Goal: Information Seeking & Learning: Learn about a topic

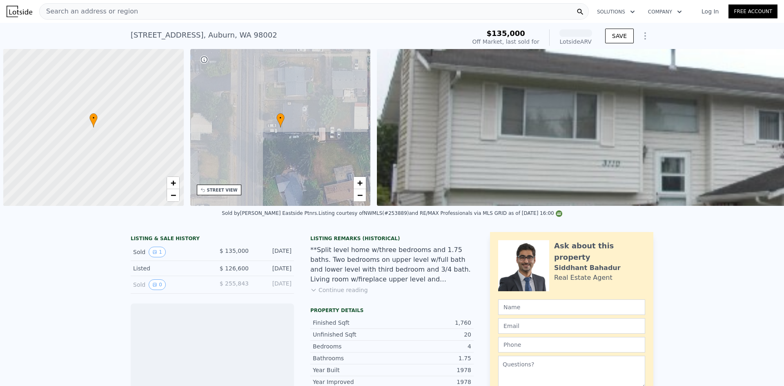
scroll to position [0, 3]
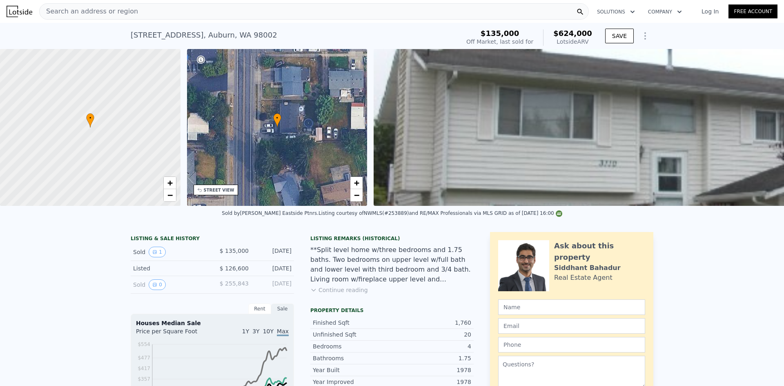
click at [290, 9] on div "Search an address or region" at bounding box center [314, 11] width 550 height 16
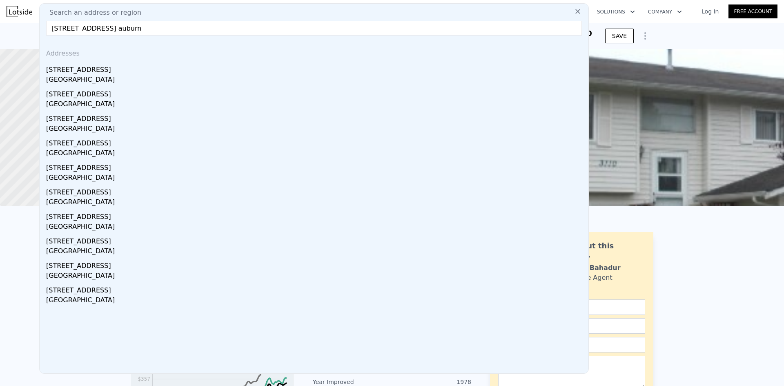
type input "[STREET_ADDRESS] auburn"
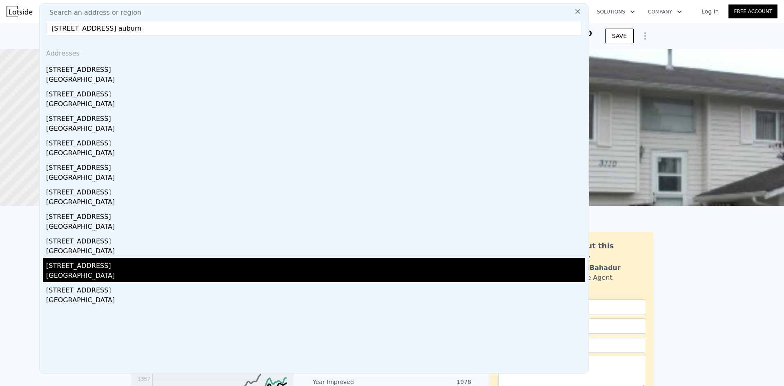
click at [159, 267] on div "[STREET_ADDRESS]" at bounding box center [315, 264] width 539 height 13
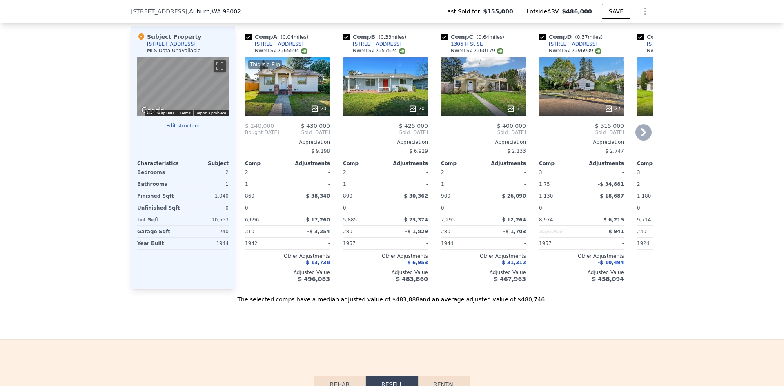
scroll to position [0, 250]
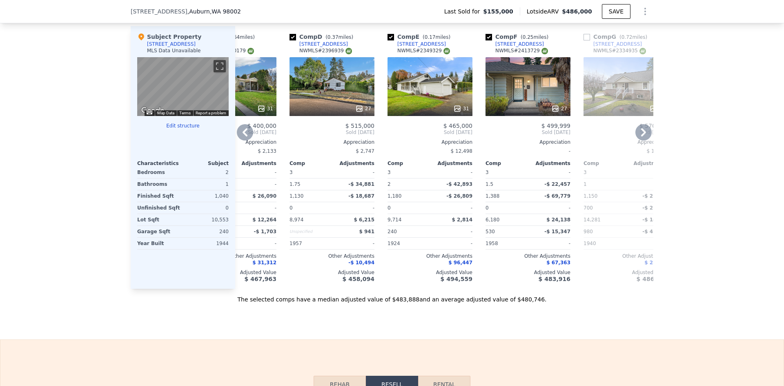
click at [524, 70] on div "27" at bounding box center [528, 86] width 85 height 59
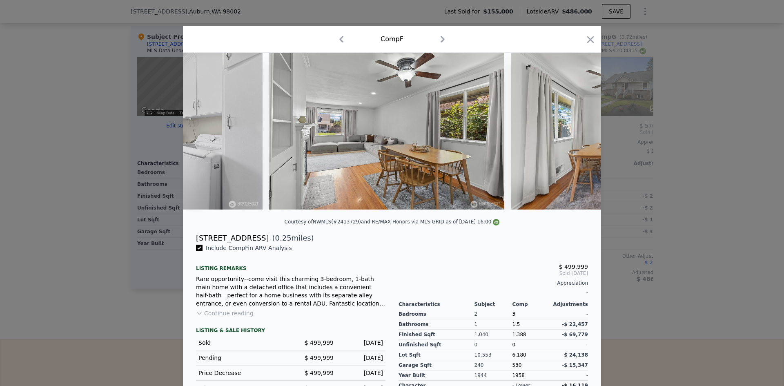
scroll to position [0, 4150]
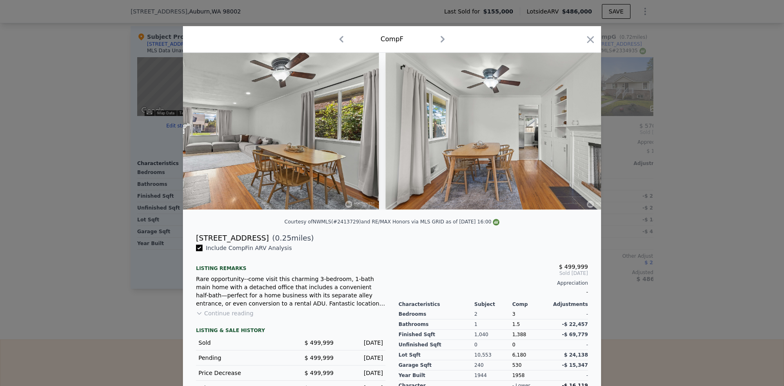
click at [719, 200] on div at bounding box center [392, 193] width 784 height 386
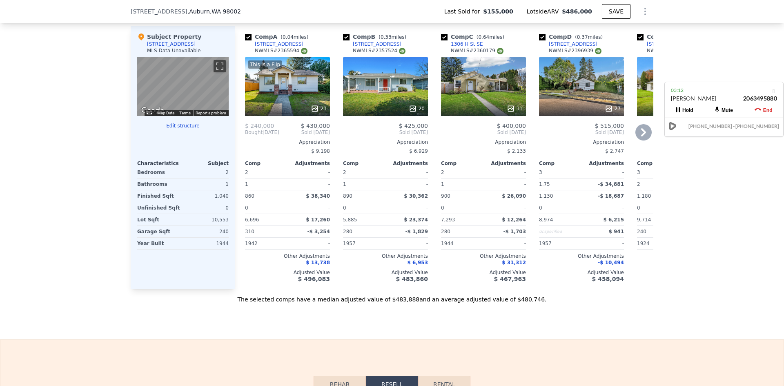
click at [277, 107] on div "This is a Flip 23" at bounding box center [287, 86] width 85 height 59
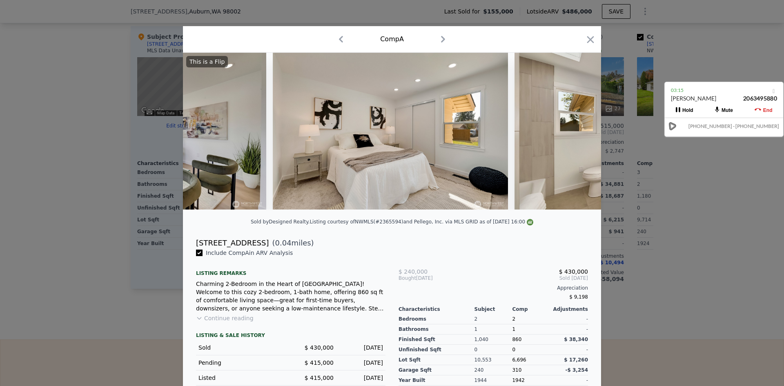
scroll to position [0, 3436]
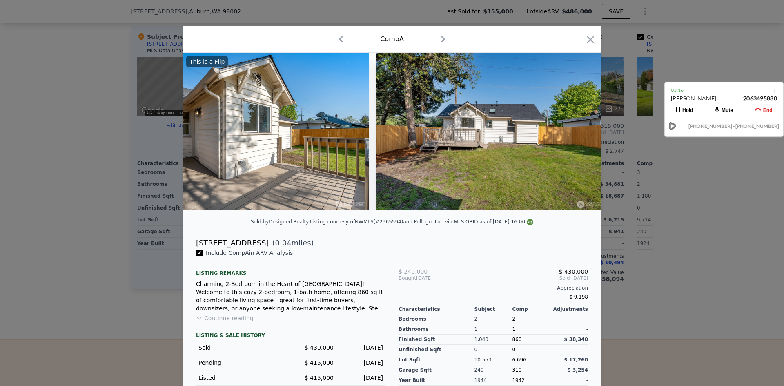
click at [721, 241] on div at bounding box center [392, 193] width 784 height 386
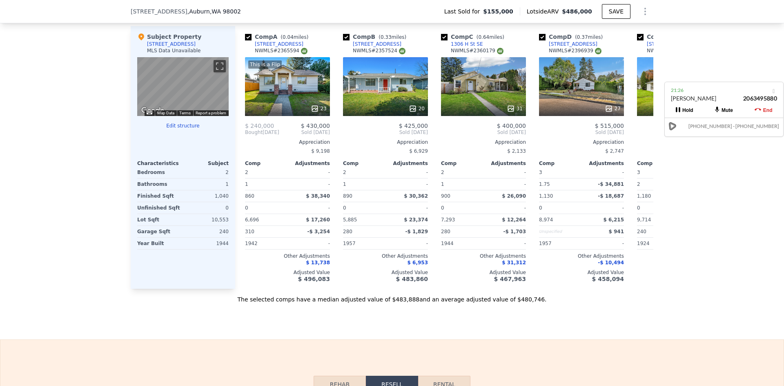
click at [730, 51] on div "We found 12 sales that match your search Filters Map Prices Modify Comp Filters…" at bounding box center [392, 73] width 784 height 460
click at [45, 47] on div "We found 12 sales that match your search Filters Map Prices Modify Comp Filters…" at bounding box center [392, 73] width 784 height 460
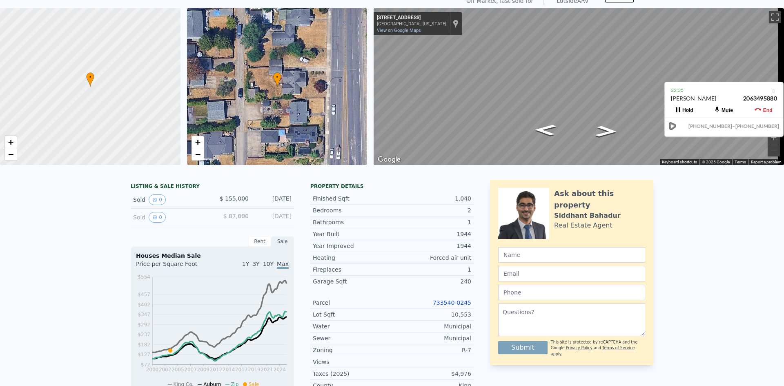
scroll to position [3, 0]
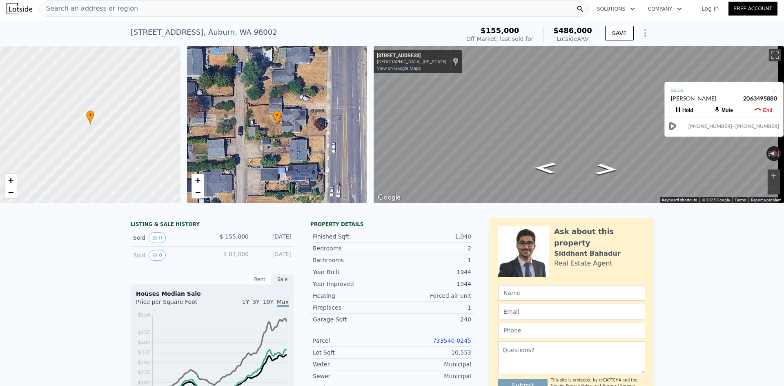
click at [318, 26] on div "[STREET_ADDRESS] Sold [DATE] for $155k (~ARV $486k )" at bounding box center [294, 34] width 326 height 23
click at [392, 243] on div "Finished Sqft 1,040" at bounding box center [391, 237] width 163 height 12
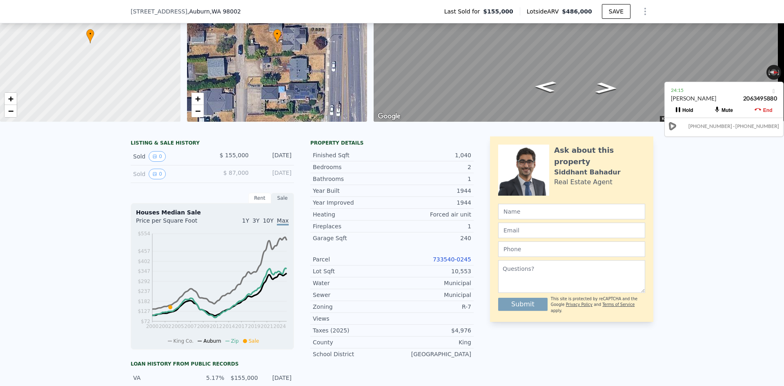
scroll to position [163, 0]
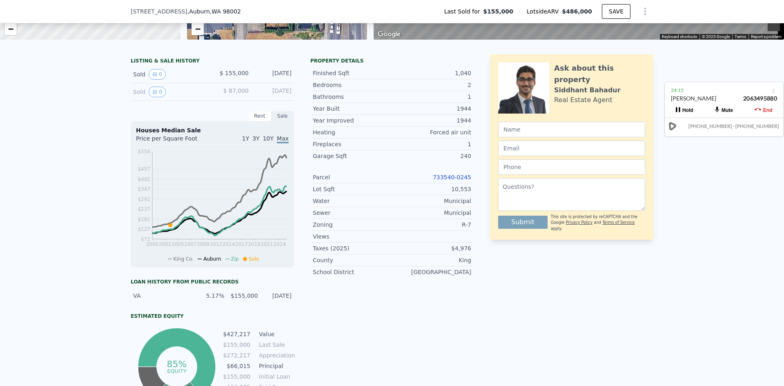
click at [700, 202] on div "LISTING & SALE HISTORY Sold 0 $ 155,000 [DATE] Sold 0 $ 87,000 [DATE] Rent Sale…" at bounding box center [392, 246] width 784 height 396
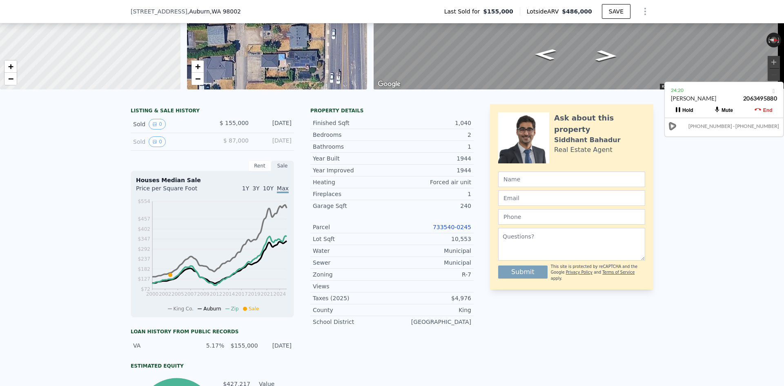
scroll to position [3, 0]
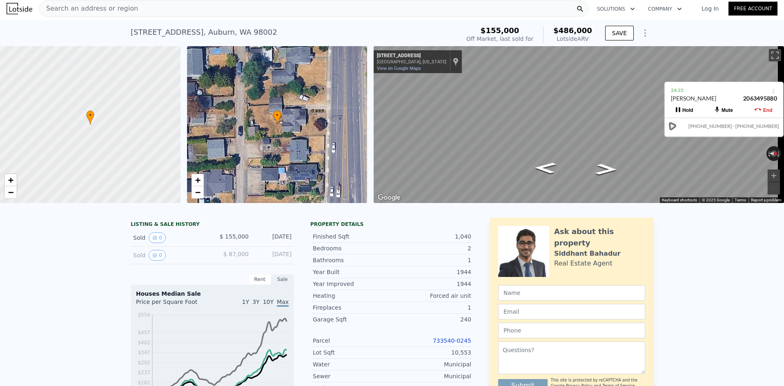
click at [379, 34] on div "[STREET_ADDRESS] Sold [DATE] for $155k (~ARV $486k )" at bounding box center [294, 34] width 326 height 23
click at [411, 235] on div "Finished Sqft 1,040 Bedrooms 2 Bathrooms 1 Year Built 1944 Year Improved 1944 H…" at bounding box center [391, 334] width 163 height 214
click at [363, 24] on div "[STREET_ADDRESS] Sold [DATE] for $155k (~ARV $486k )" at bounding box center [294, 34] width 326 height 23
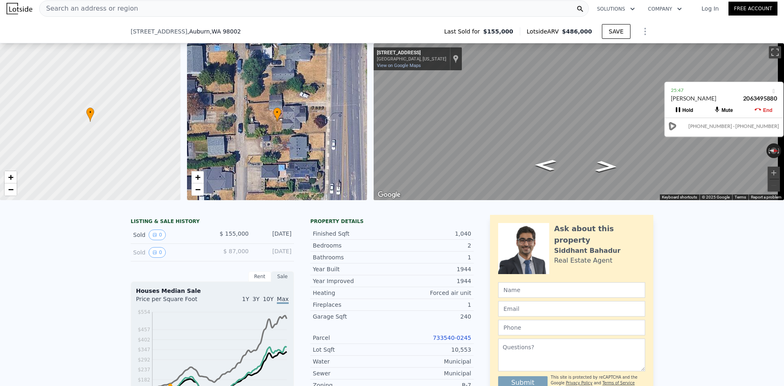
scroll to position [163, 0]
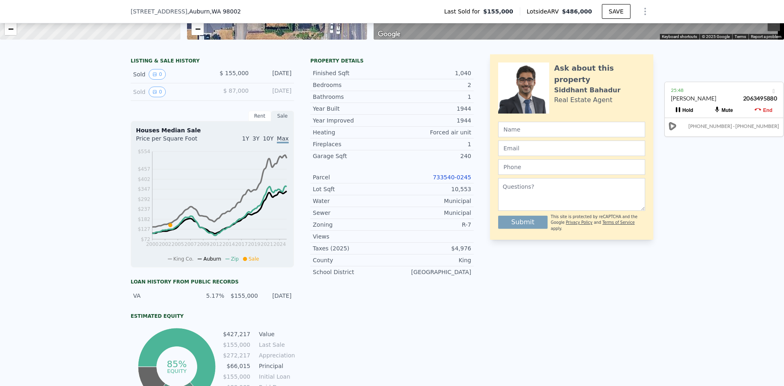
click at [457, 183] on div "Parcel 733540-0245" at bounding box center [391, 178] width 163 height 12
click at [457, 181] on link "733540-0245" at bounding box center [452, 177] width 38 height 7
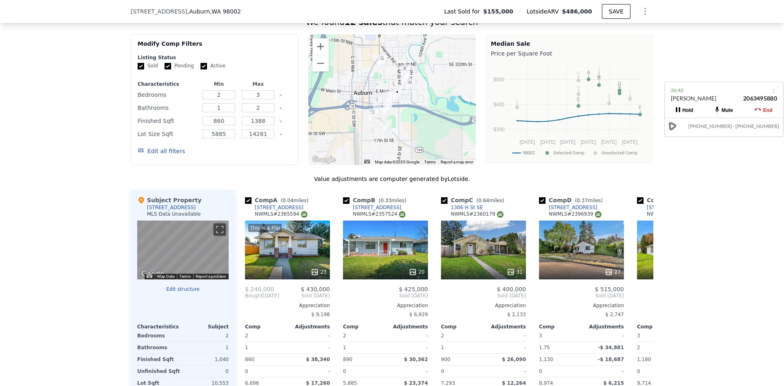
scroll to position [776, 0]
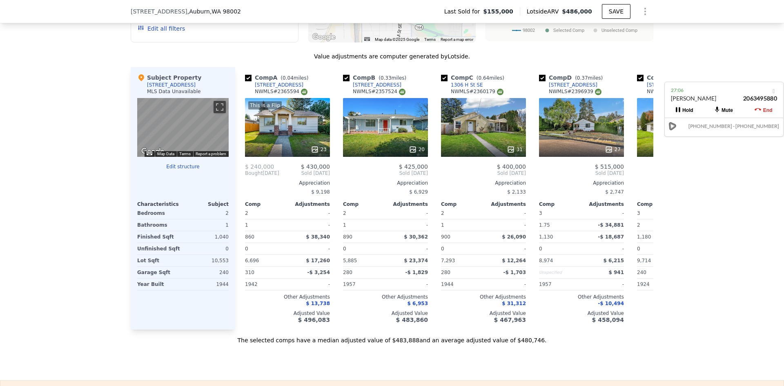
click at [691, 180] on div "We found 12 sales that match your search Filters Map Prices Modify Comp Filters…" at bounding box center [392, 114] width 784 height 460
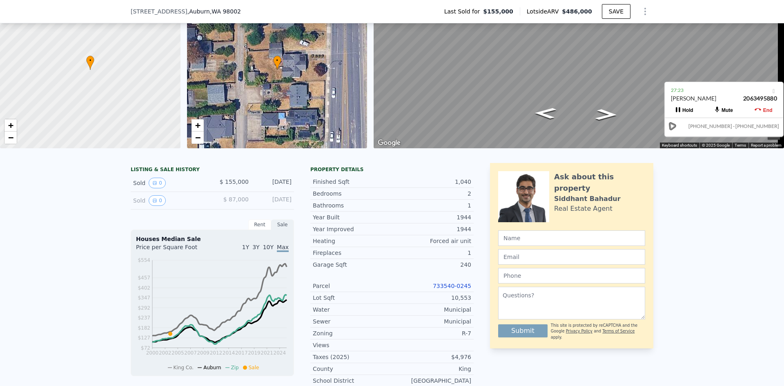
scroll to position [0, 0]
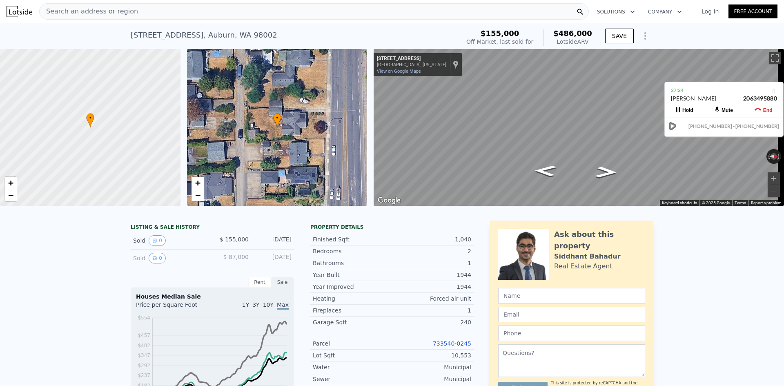
click at [350, 33] on div "[STREET_ADDRESS] Sold [DATE] for $155k (~ARV $486k )" at bounding box center [294, 37] width 326 height 23
click at [380, 28] on div "[STREET_ADDRESS] Sold [DATE] for $155k (~ARV $486k )" at bounding box center [294, 37] width 326 height 23
click at [755, 110] on icon at bounding box center [758, 109] width 7 height 2
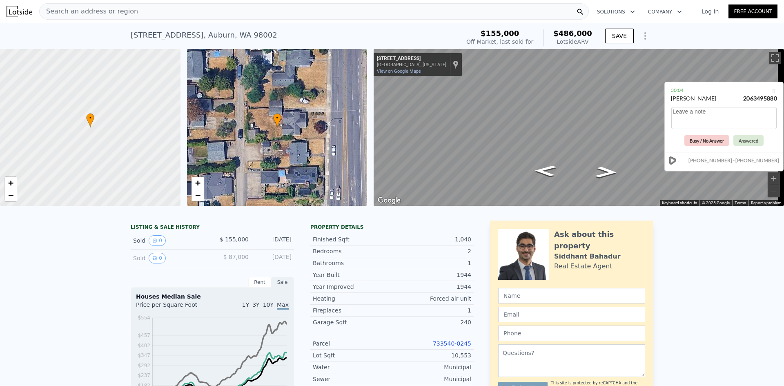
click at [710, 140] on button "Busy / No Answer" at bounding box center [706, 140] width 45 height 11
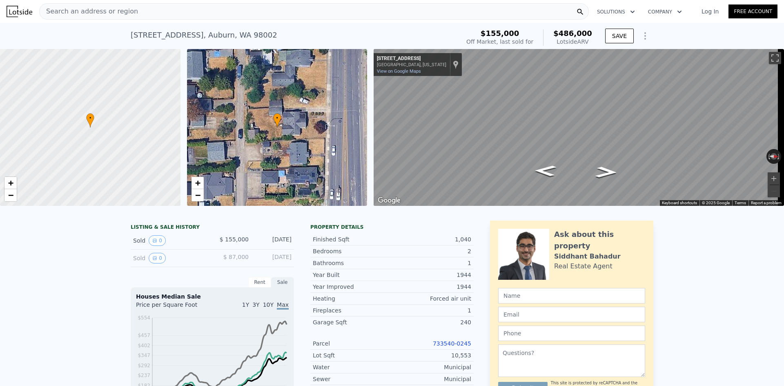
click at [354, 23] on div "[STREET_ADDRESS] Sold [DATE] for $155k (~ARV $486k ) $155,000 Off Market, last …" at bounding box center [392, 36] width 523 height 26
